Goal: Task Accomplishment & Management: Use online tool/utility

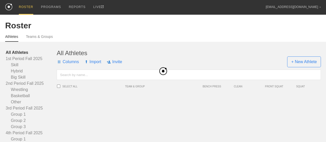
click at [20, 80] on link "Big Skill" at bounding box center [31, 77] width 51 height 6
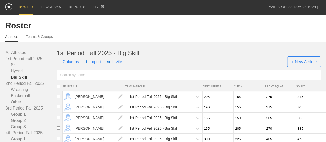
scroll to position [61, 0]
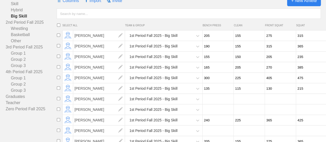
click at [311, 6] on span "+ New Athlete" at bounding box center [304, 0] width 34 height 11
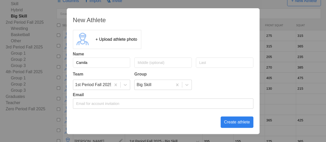
type input "Camila"
type input "[PERSON_NAME]"
click at [228, 122] on div "Create athlete" at bounding box center [237, 121] width 33 height 11
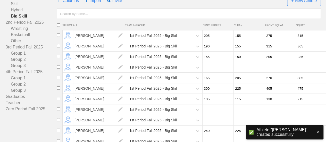
click at [217, 70] on input "number" at bounding box center [218, 67] width 30 height 10
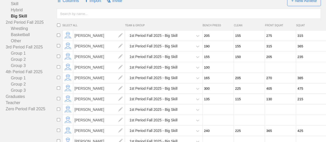
type input "100"
click at [240, 72] on input "number" at bounding box center [249, 67] width 30 height 10
type input "100"
click at [276, 71] on input "number" at bounding box center [280, 67] width 30 height 10
type input "125"
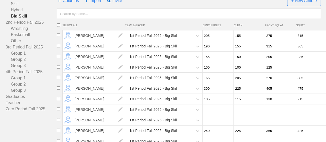
click at [307, 72] on input "number" at bounding box center [311, 67] width 30 height 10
type input "135"
click at [256, 6] on div "Columns Import Invite + New Athlete" at bounding box center [189, 1] width 264 height 10
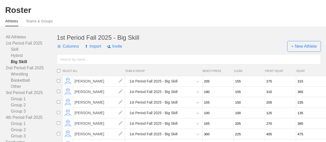
scroll to position [0, 0]
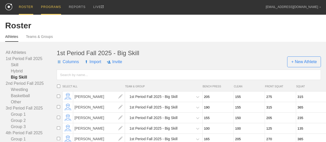
click at [54, 6] on div "PROGRAMS" at bounding box center [51, 7] width 20 height 15
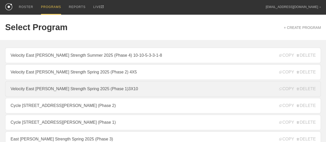
click at [91, 89] on link "Velocity East [PERSON_NAME] Strength Spring 2025 (Phase 1)3X10" at bounding box center [163, 88] width 316 height 15
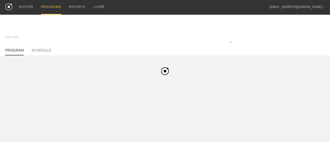
type textarea "x"
type input "Velocity East [PERSON_NAME] Strength Spring 2025 (Phase 1)3X10"
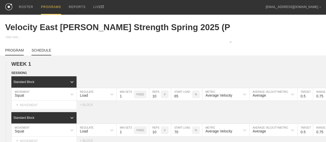
click at [41, 53] on link "SCHEDULE" at bounding box center [41, 51] width 20 height 7
type textarea "x"
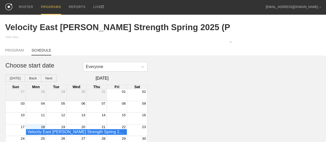
scroll to position [22, 0]
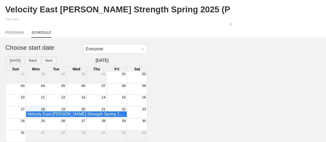
click at [31, 110] on div "18" at bounding box center [36, 109] width 20 height 5
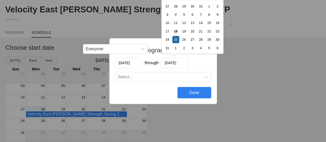
click at [176, 63] on input "[DATE]" at bounding box center [174, 62] width 27 height 11
click at [209, 33] on div "22" at bounding box center [208, 31] width 7 height 7
type input "[DATE]"
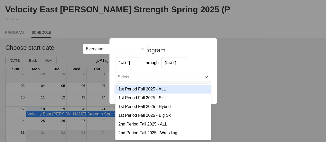
click at [150, 79] on div "Select..." at bounding box center [158, 76] width 86 height 5
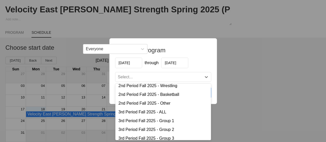
scroll to position [88, 0]
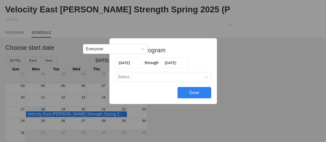
click at [240, 50] on div "Schedule program [DATE] through [DATE] Select... Done" at bounding box center [163, 71] width 326 height 142
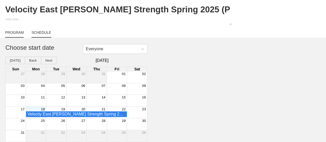
click at [22, 33] on link "PROGRAM" at bounding box center [14, 33] width 19 height 7
type textarea "x"
